Goal: Navigation & Orientation: Go to known website

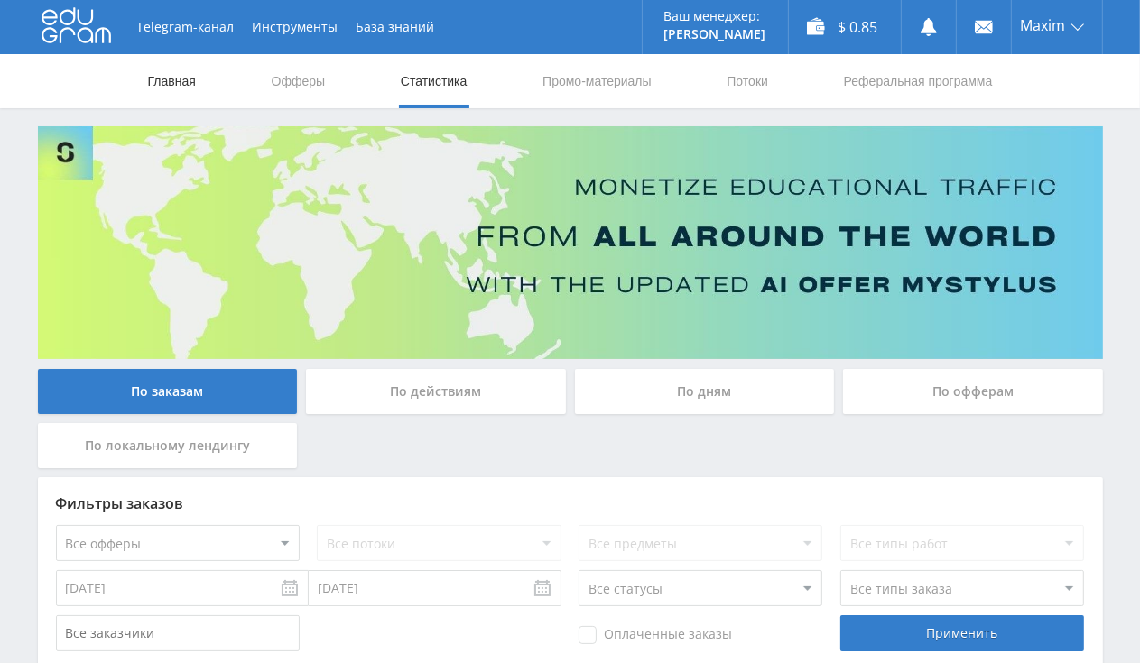
click at [164, 74] on link "Главная" at bounding box center [171, 81] width 51 height 54
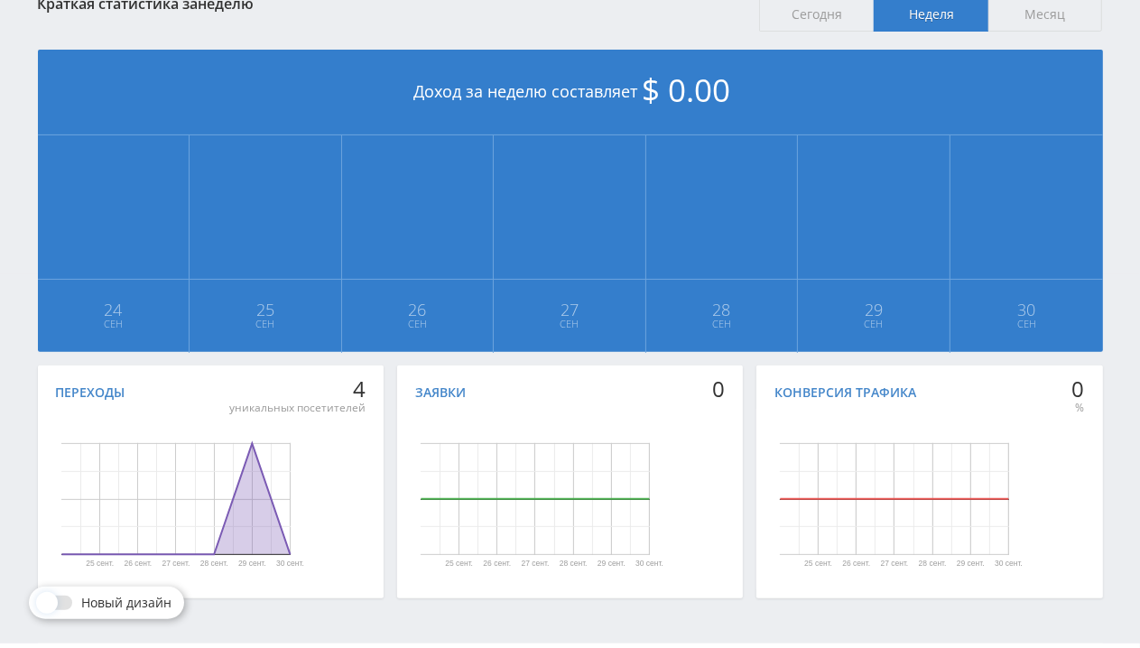
scroll to position [381, 0]
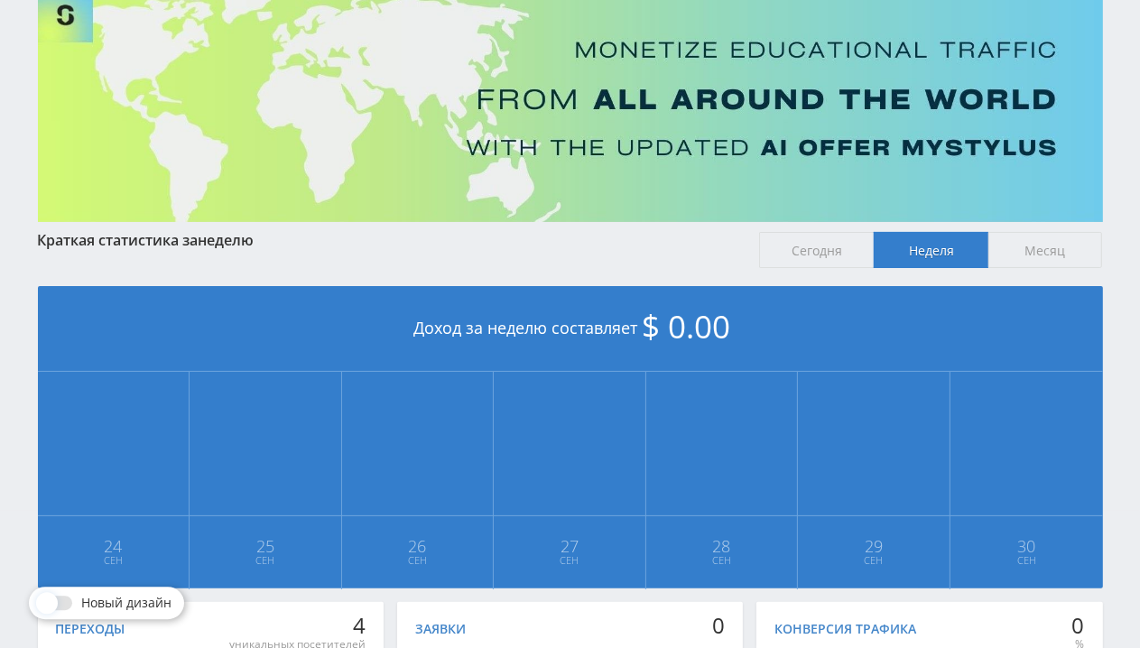
scroll to position [137, 0]
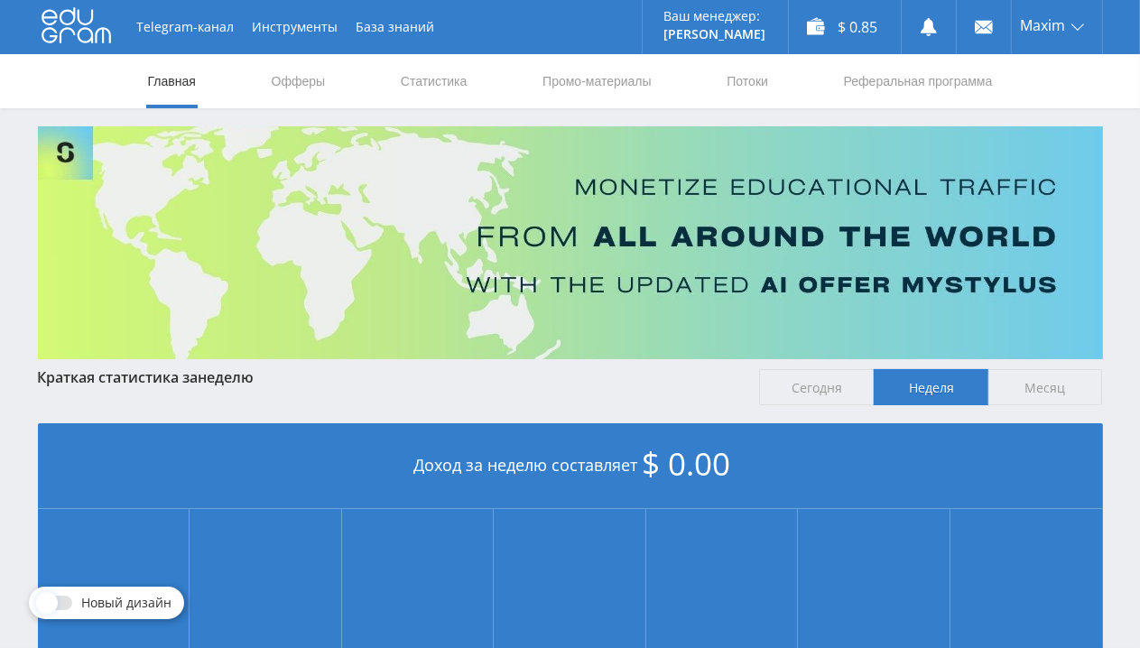
scroll to position [381, 0]
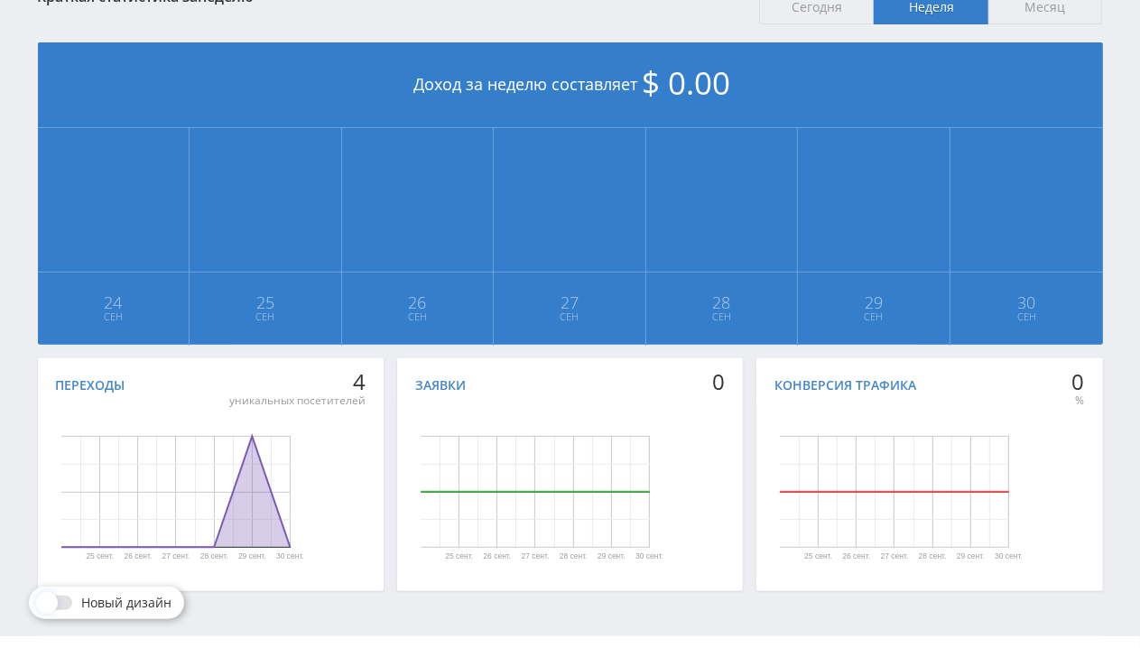
scroll to position [137, 0]
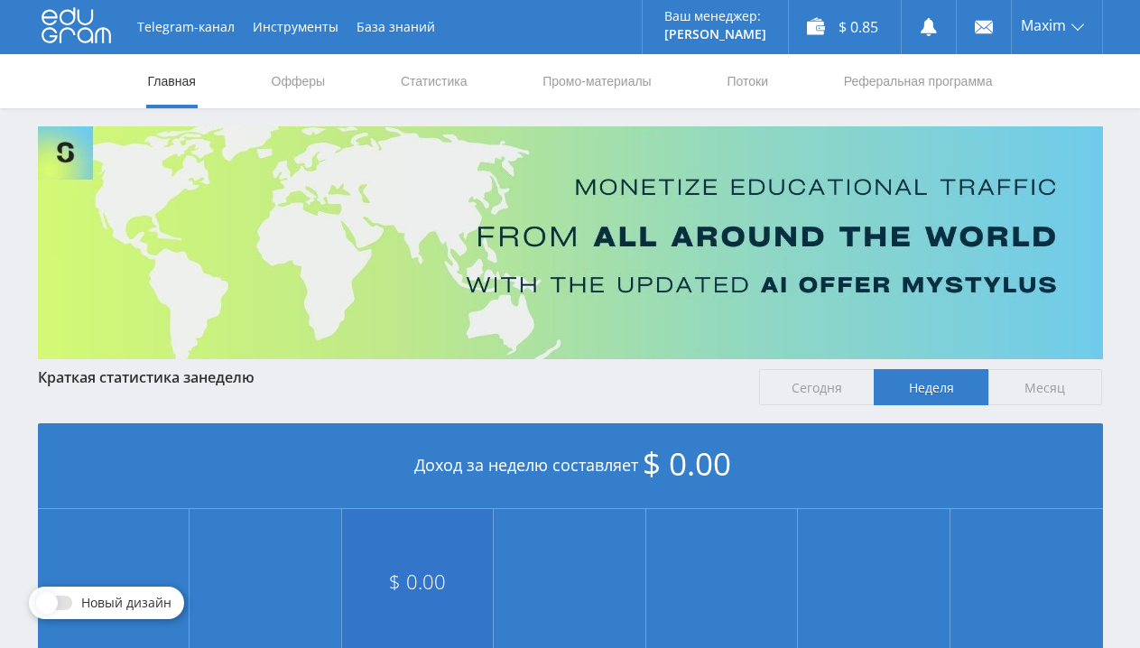
scroll to position [381, 0]
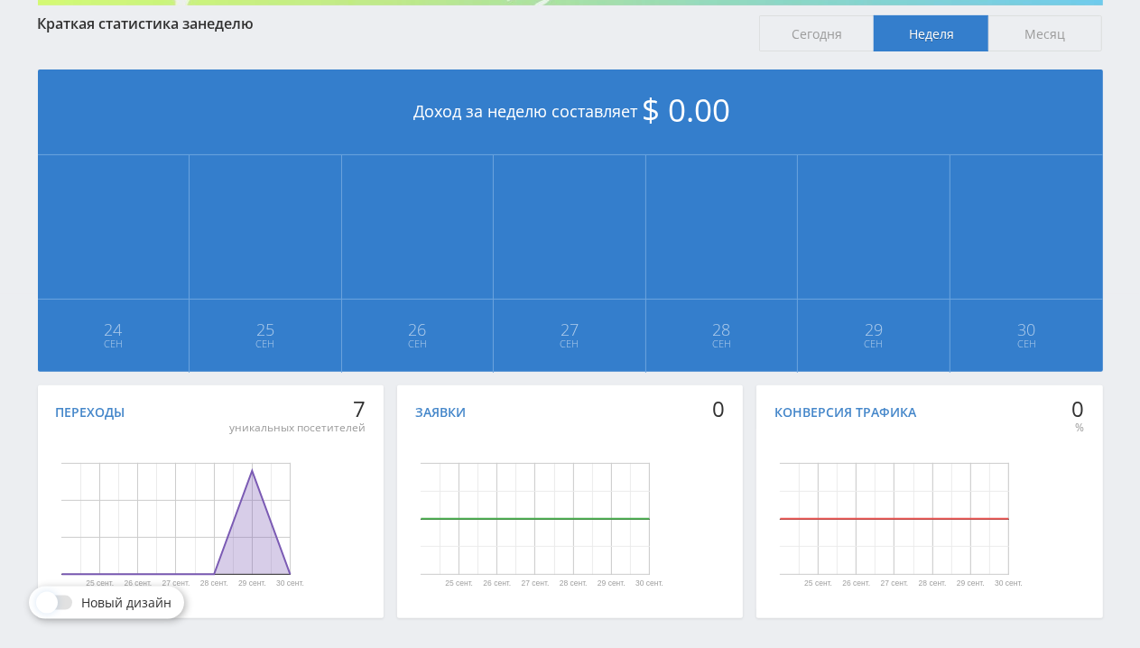
scroll to position [381, 0]
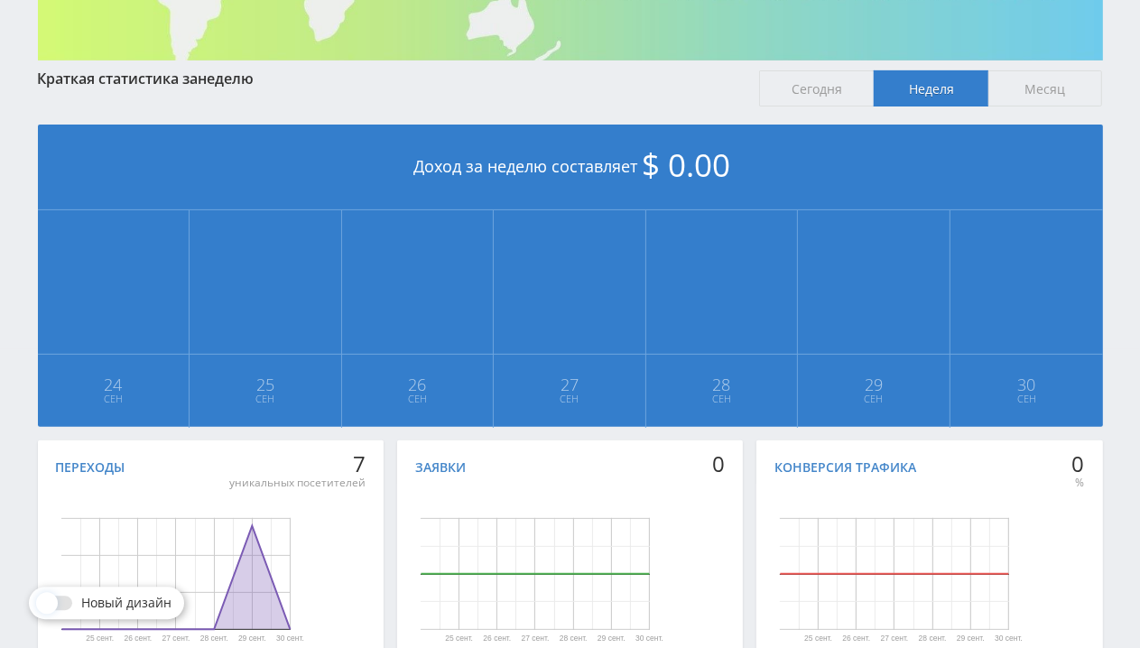
scroll to position [381, 0]
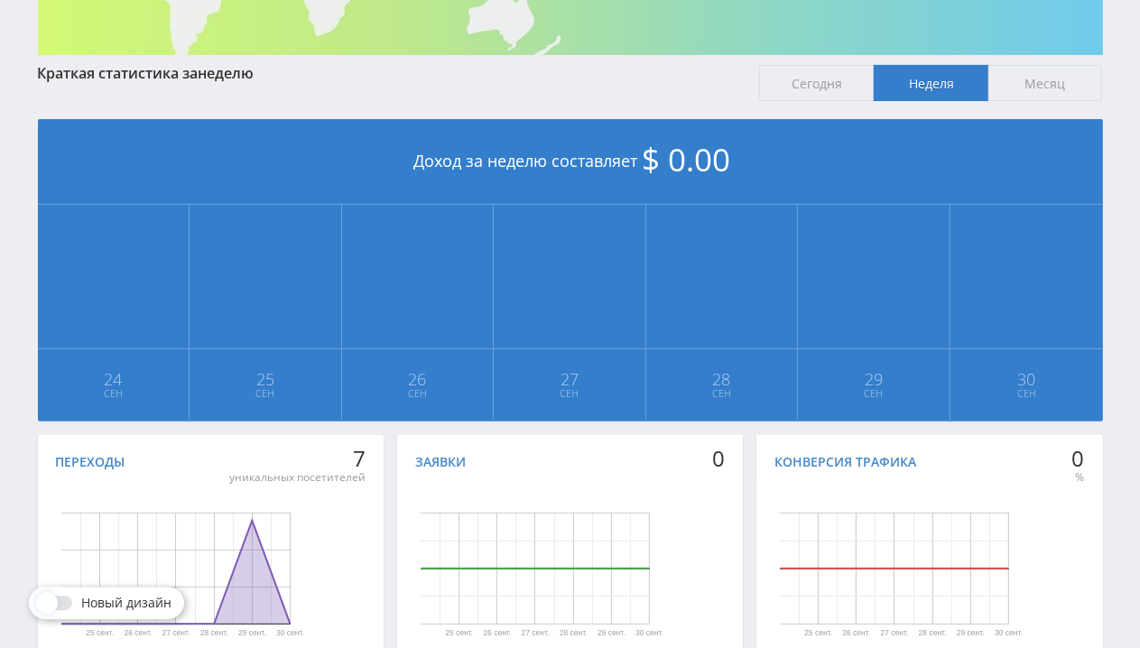
scroll to position [381, 0]
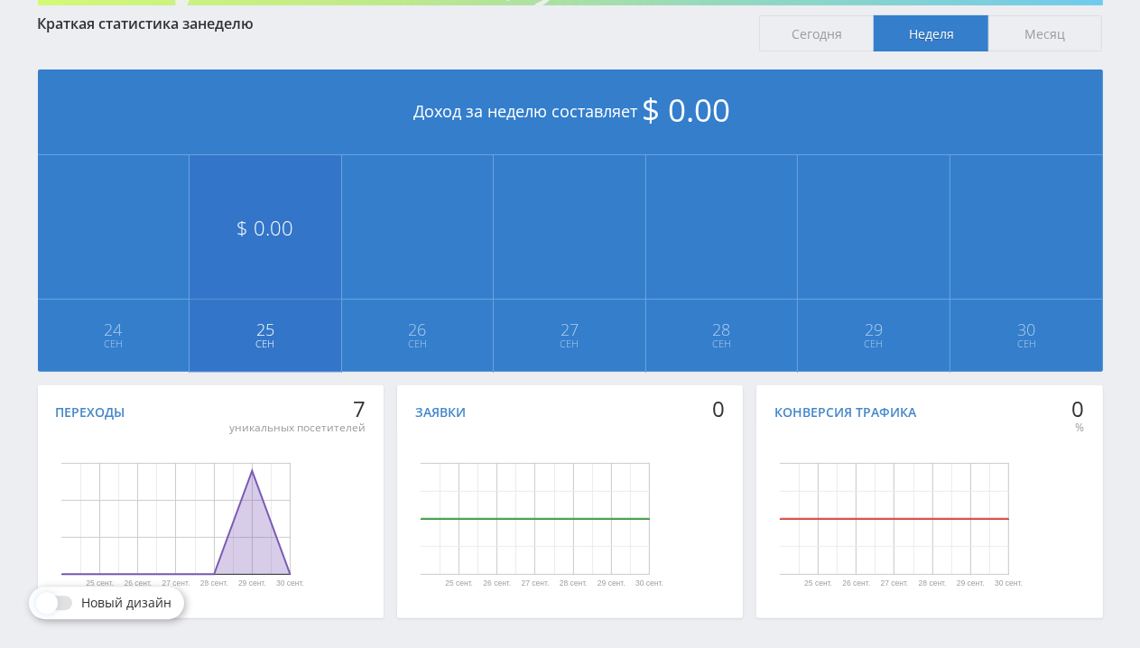
scroll to position [422, 0]
